Goal: Task Accomplishment & Management: Complete application form

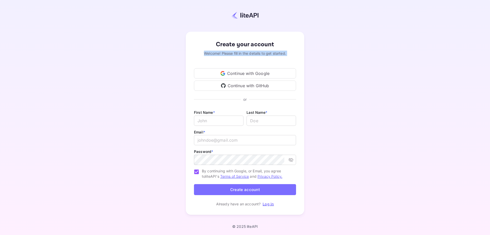
drag, startPoint x: 280, startPoint y: 72, endPoint x: 290, endPoint y: 25, distance: 48.4
click at [290, 25] on div "Create your account Welcome! Please fill in the details to get started. Continu…" at bounding box center [244, 123] width 445 height 202
click at [276, 88] on div "Continue with GitHub" at bounding box center [245, 85] width 102 height 10
click at [270, 75] on div "Continue with Google" at bounding box center [245, 73] width 102 height 10
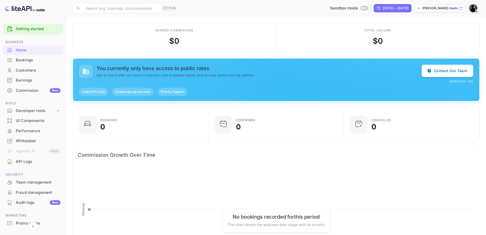
scroll to position [79, 129]
click at [98, 94] on span "Custom Pricing" at bounding box center [93, 91] width 29 height 5
click at [104, 88] on div "Custom Pricing" at bounding box center [93, 92] width 29 height 8
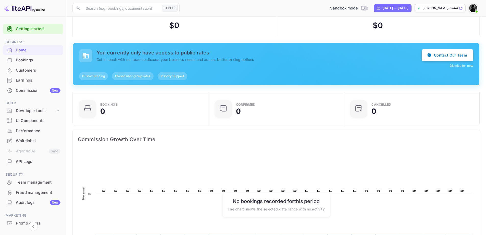
scroll to position [0, 0]
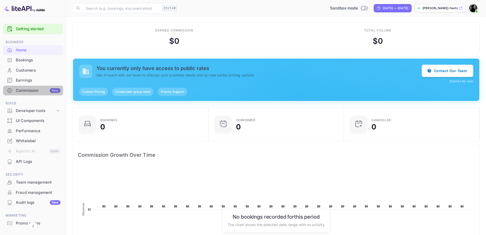
click at [46, 92] on div "Commission New" at bounding box center [38, 91] width 45 height 6
